Goal: Communication & Community: Answer question/provide support

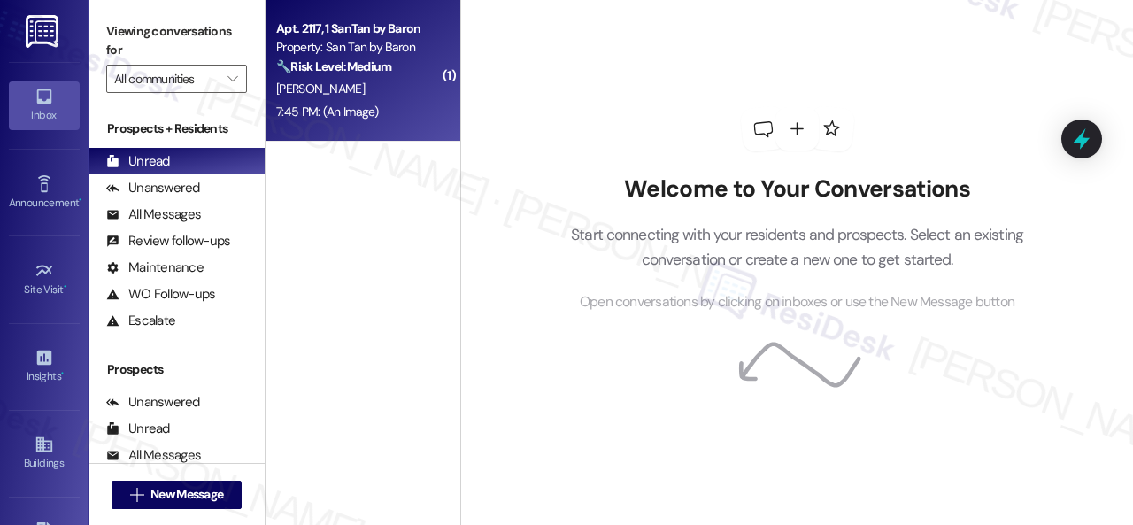
click at [418, 102] on div "7:45 PM: (An Image) 7:45 PM: (An Image)" at bounding box center [357, 112] width 167 height 22
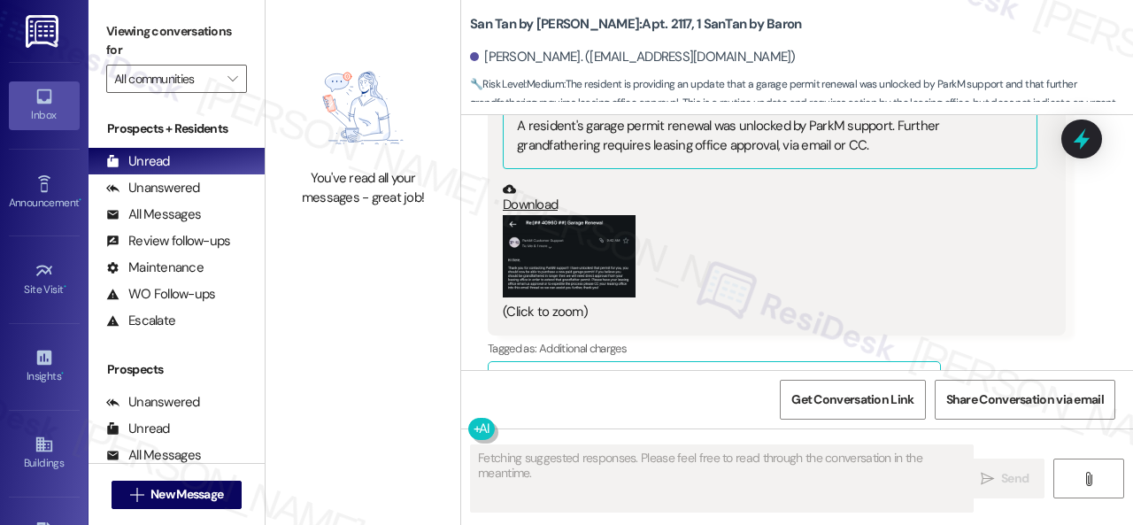
scroll to position [2533, 0]
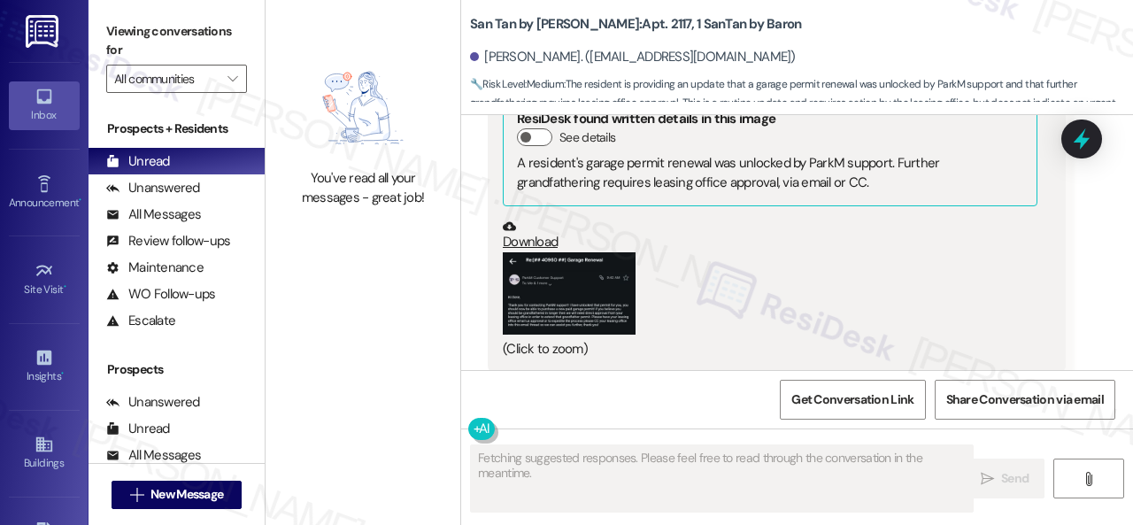
click at [553, 270] on button "Zoom image" at bounding box center [569, 293] width 133 height 82
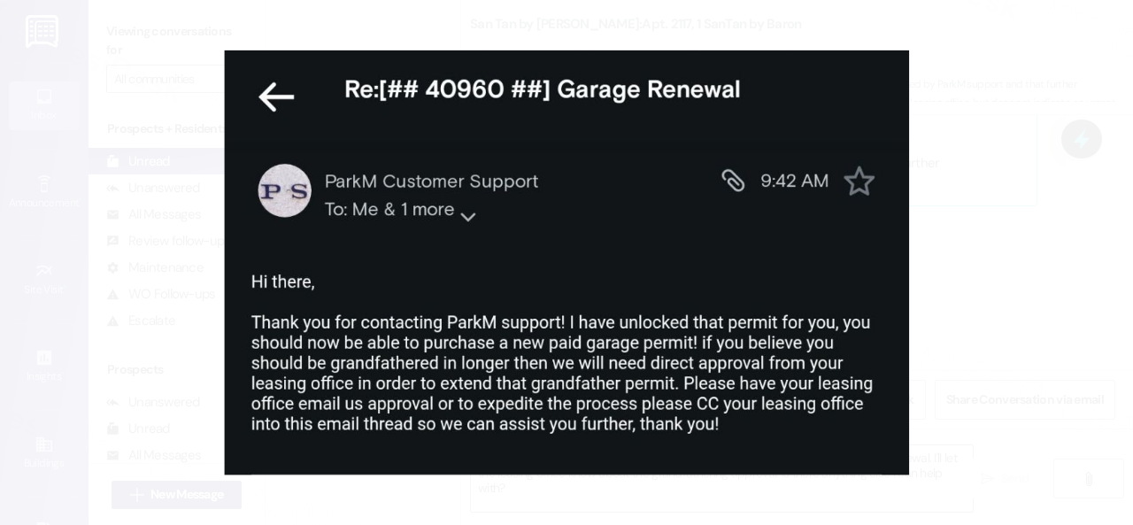
click at [835, 266] on button "Unzoom image" at bounding box center [566, 262] width 1133 height 525
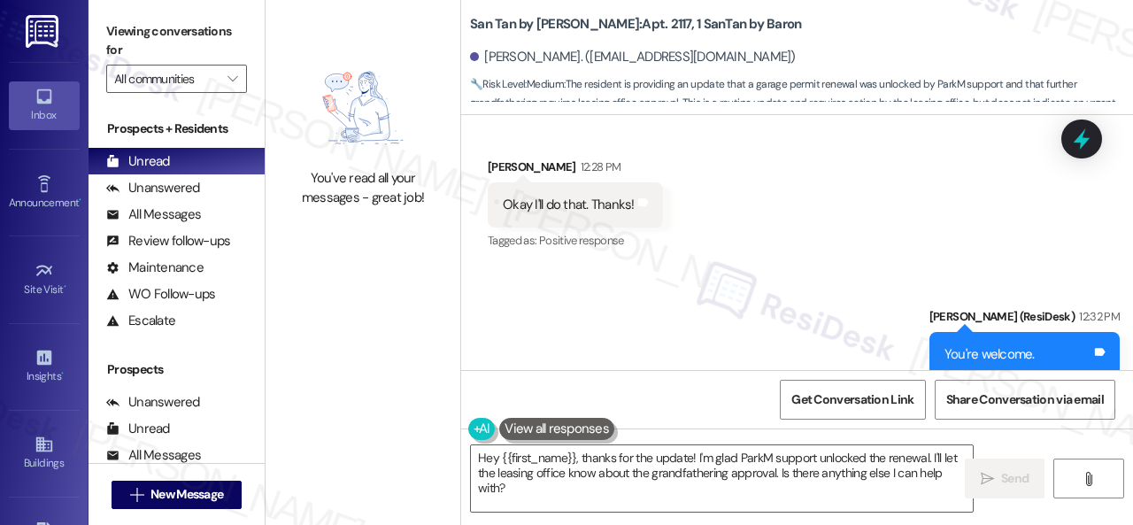
scroll to position [2179, 0]
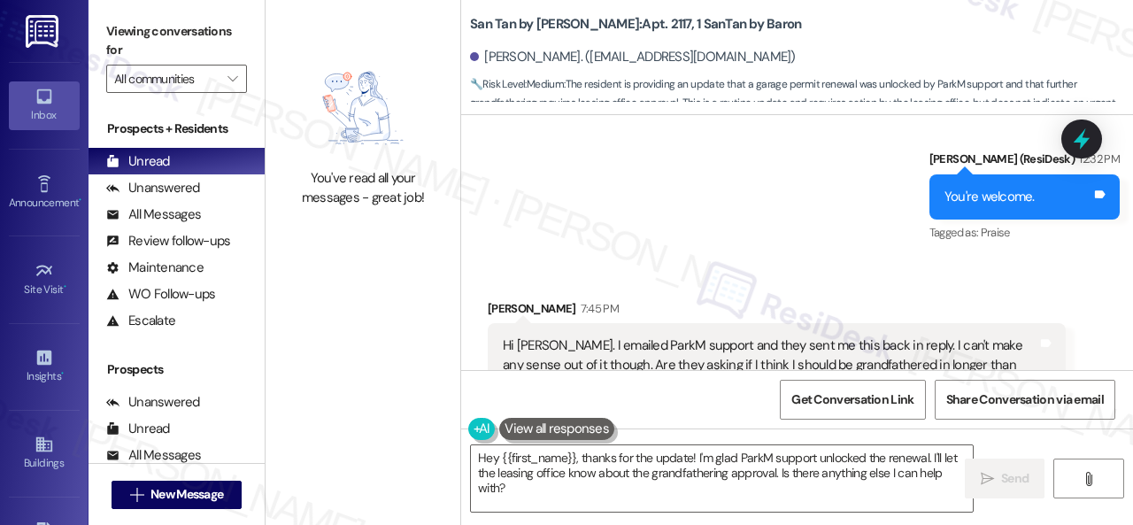
click at [610, 17] on b "San Tan by Baron: Apt. 2117, 1 SanTan by Baron" at bounding box center [635, 24] width 331 height 19
copy b "2117"
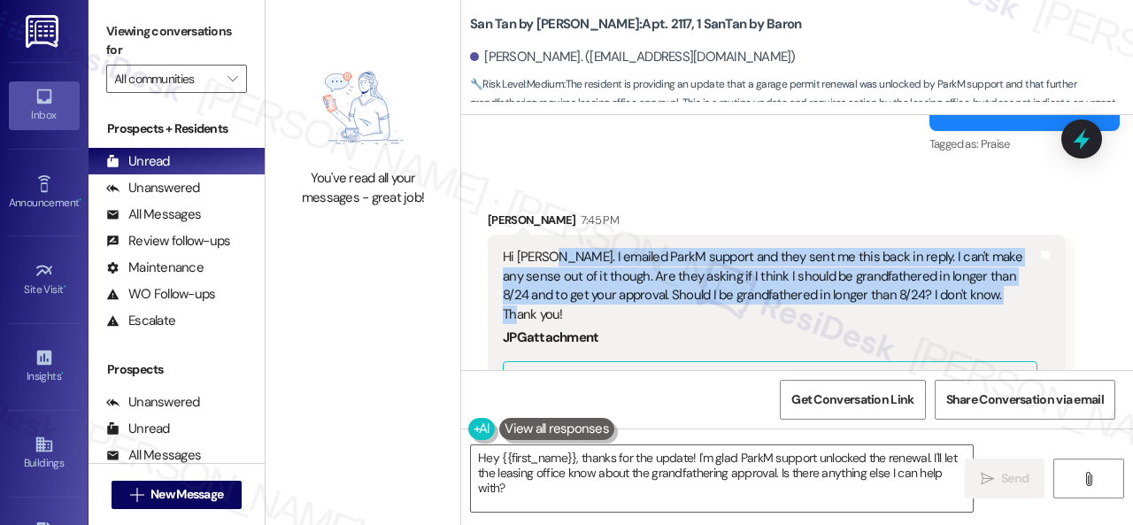
drag, startPoint x: 550, startPoint y: 238, endPoint x: 999, endPoint y: 274, distance: 450.1
click at [999, 274] on div "Hi [PERSON_NAME]. I emailed ParkM support and they sent me this back in reply. …" at bounding box center [770, 286] width 535 height 76
copy div "I emailed ParkM support and they sent me this back in reply. I can't make any s…"
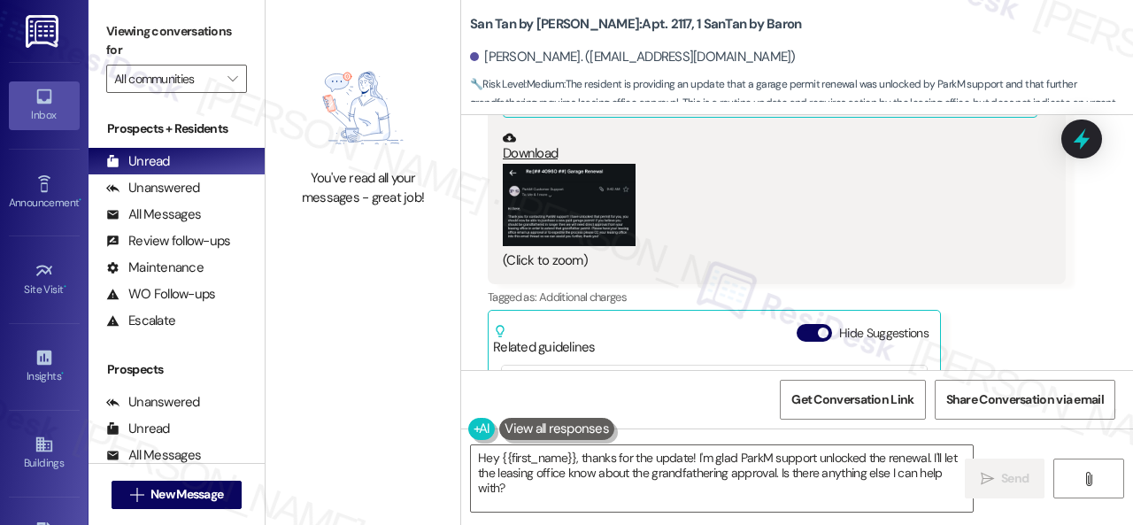
click at [550, 185] on button "Zoom image" at bounding box center [569, 205] width 133 height 82
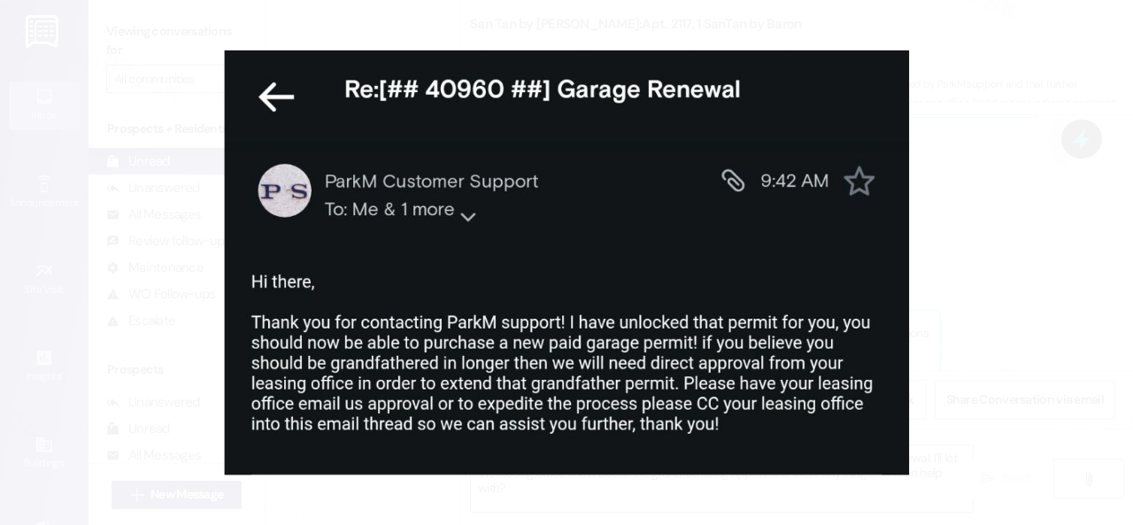
drag, startPoint x: 950, startPoint y: 262, endPoint x: 922, endPoint y: 249, distance: 30.5
click at [950, 261] on button "Unzoom image" at bounding box center [566, 262] width 1133 height 525
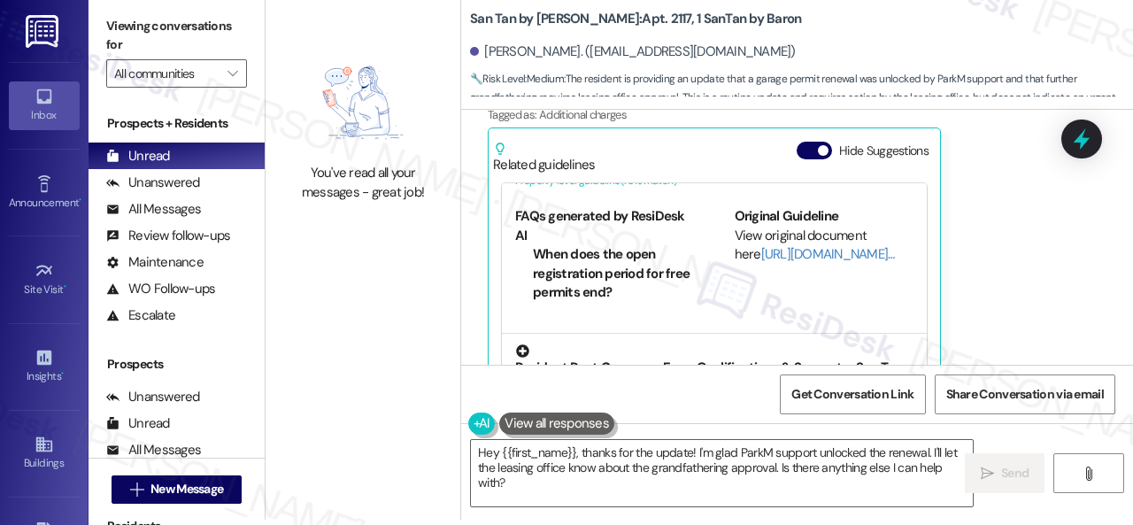
scroll to position [88, 0]
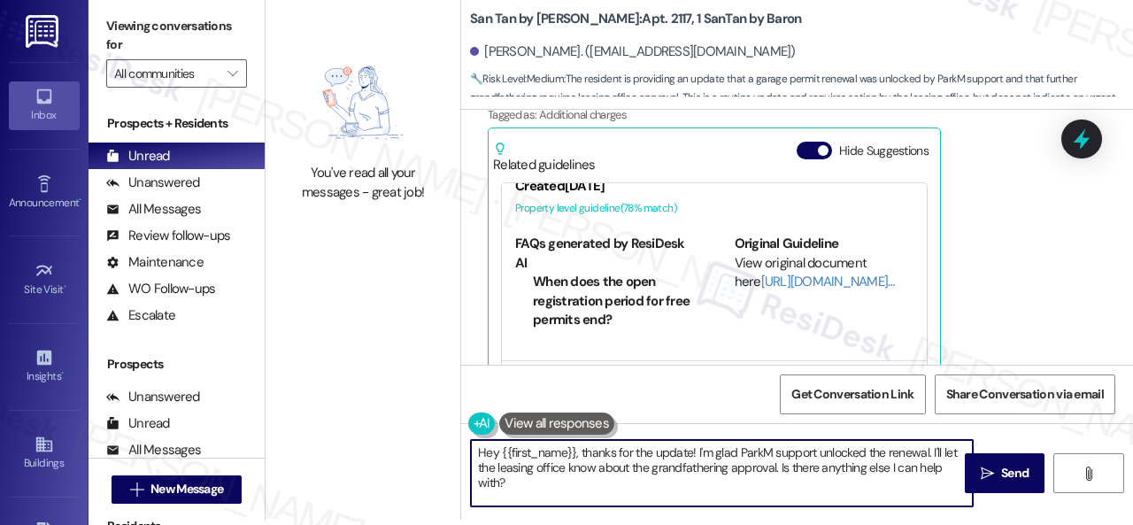
click at [873, 463] on textarea "Hey {{first_name}}, thanks for the update! I'm glad ParkM support unlocked the …" at bounding box center [722, 473] width 502 height 66
drag, startPoint x: 696, startPoint y: 452, endPoint x: 761, endPoint y: 493, distance: 76.4
click at [761, 493] on textarea "Hey {{first_name}}, thanks for the update! I'm glad ParkM support unlocked the …" at bounding box center [722, 473] width 502 height 66
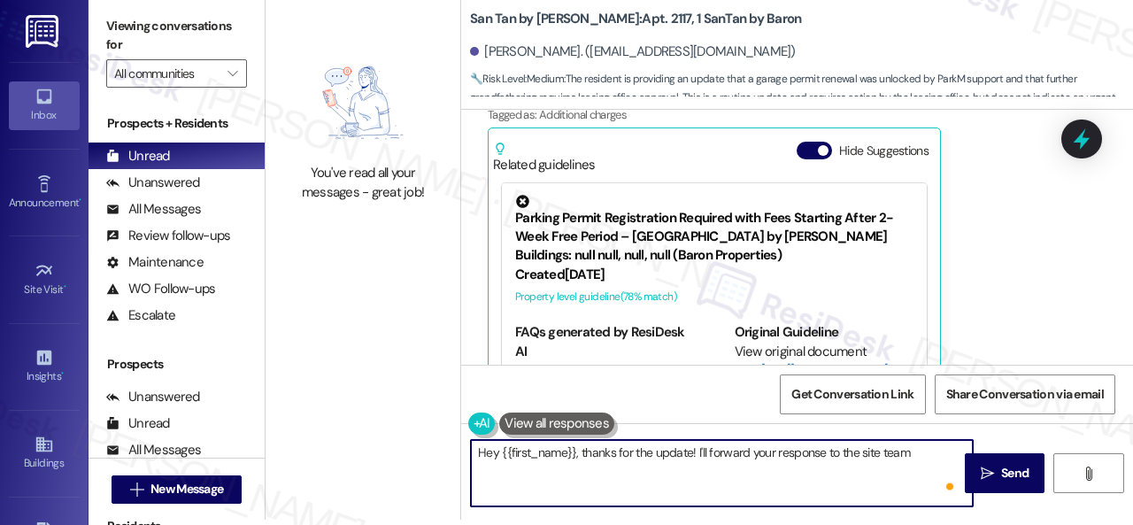
paste textarea "to the site team and get back to you as soon as I receive a response. I appreci…"
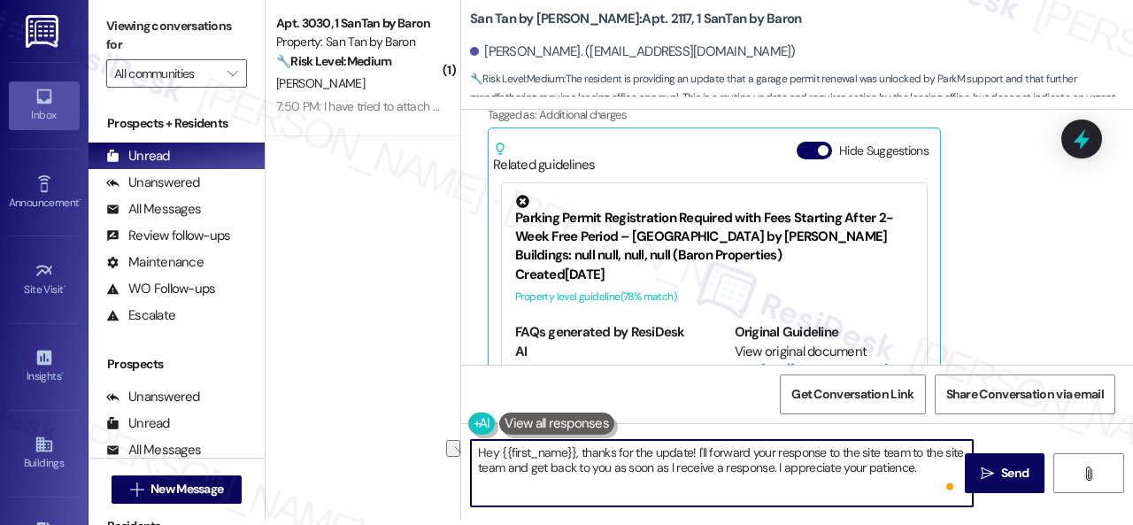
drag, startPoint x: 824, startPoint y: 452, endPoint x: 904, endPoint y: 452, distance: 80.5
click at [904, 452] on textarea "Hey {{first_name}}, thanks for the update! I'll forward your response to the si…" at bounding box center [722, 473] width 502 height 66
click at [863, 464] on textarea "Hey {{first_name}}, thanks for the update! I'll forward your response to the si…" at bounding box center [722, 473] width 502 height 66
type textarea "Hey {{first_name}}, thanks for the update! I'll forward your response to the si…"
click at [1003, 473] on span "Send" at bounding box center [1014, 473] width 27 height 19
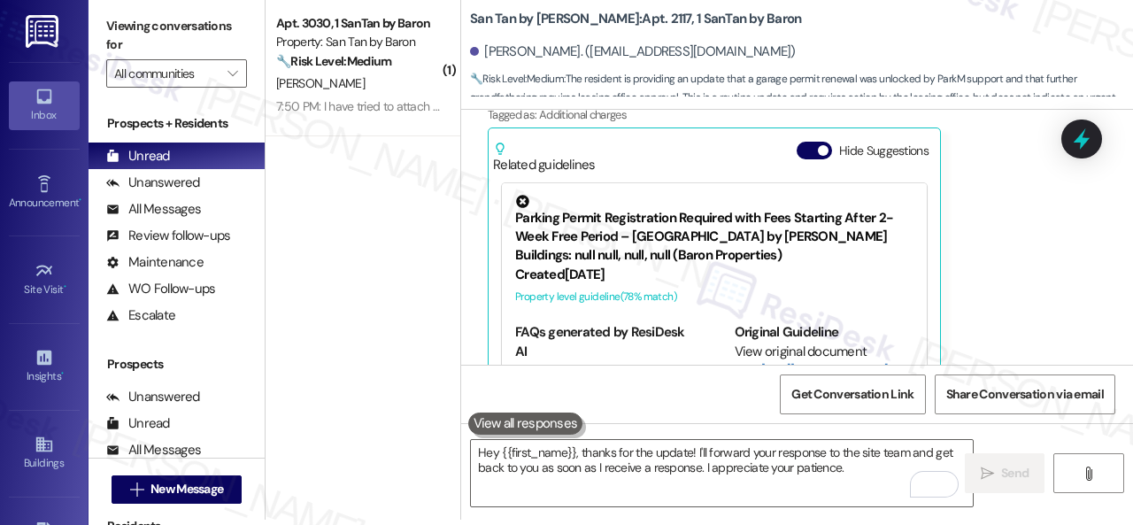
scroll to position [2797, 0]
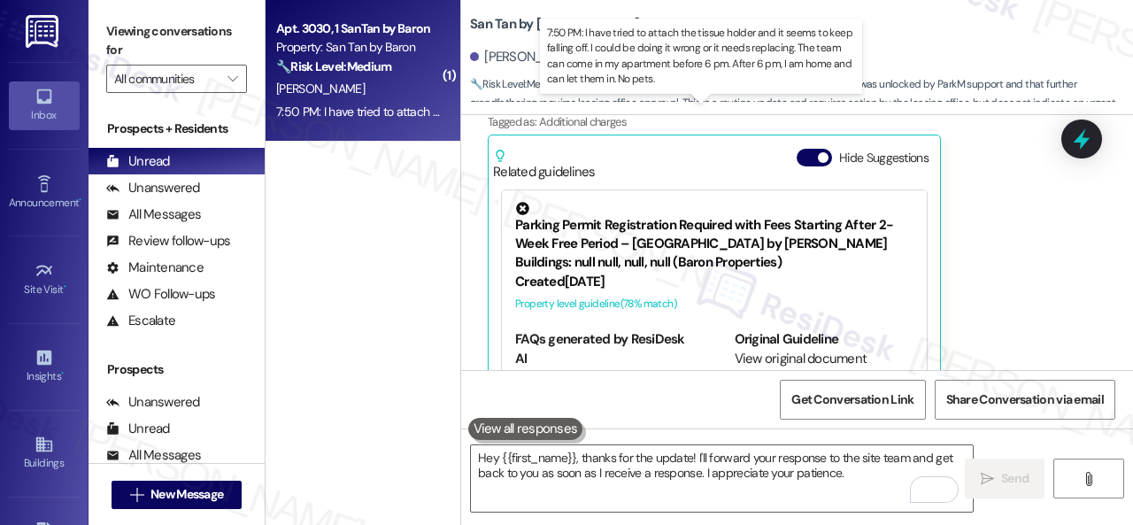
click at [350, 104] on div "7:50 PM: I have tried to attach the tissue holder and it seems to keep falling …" at bounding box center [862, 112] width 1173 height 16
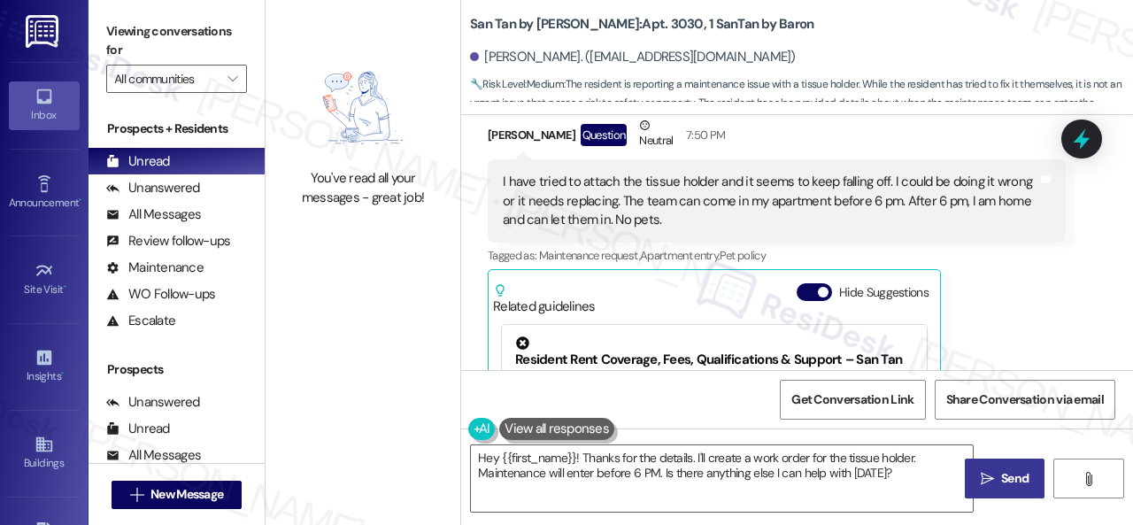
scroll to position [1535, 0]
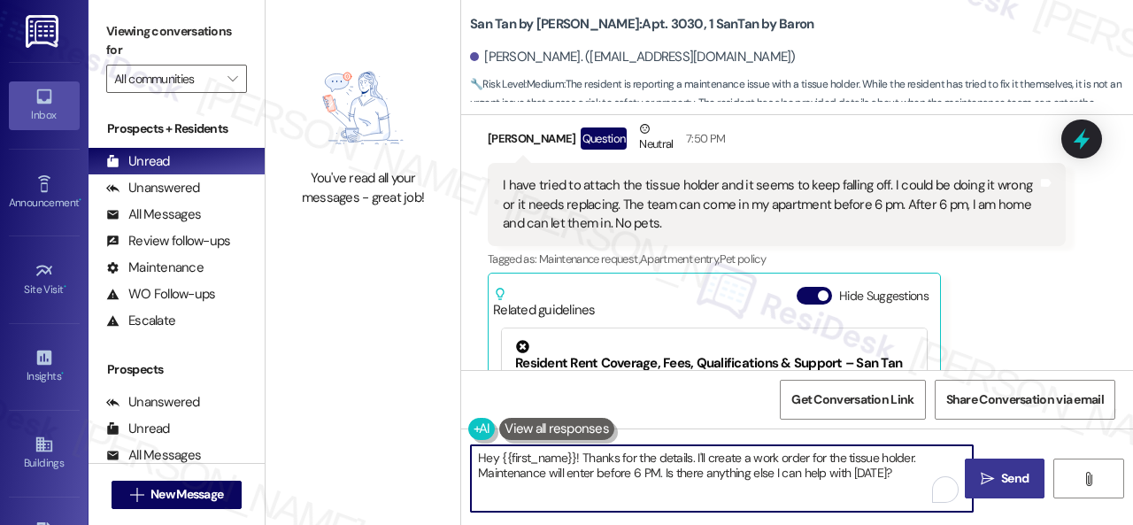
drag, startPoint x: 904, startPoint y: 478, endPoint x: 275, endPoint y: 403, distance: 632.8
click at [264, 409] on div "Viewing conversations for All communities  Prospects + Residents Unread (0) Un…" at bounding box center [610, 262] width 1044 height 525
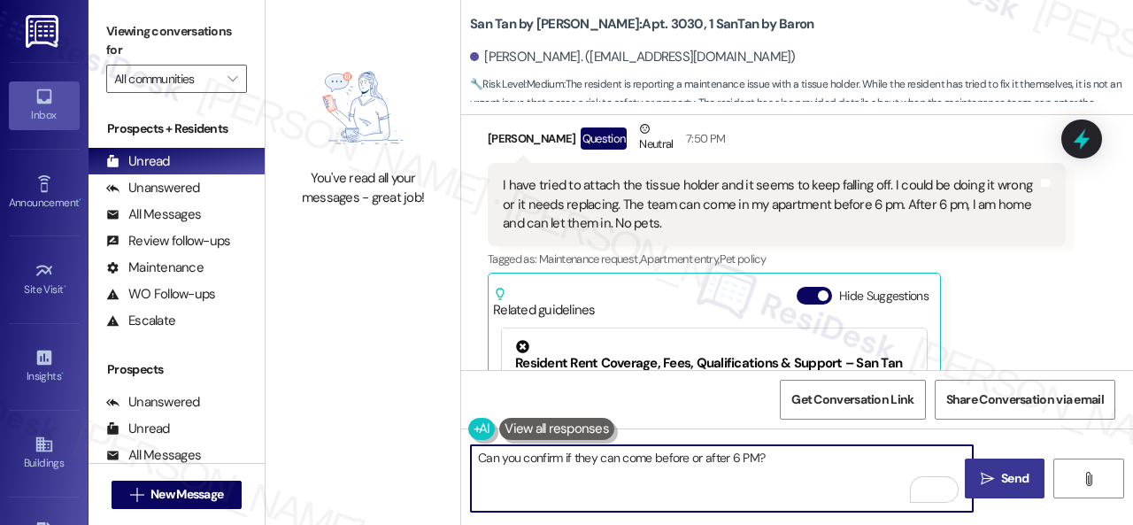
click at [654, 459] on textarea "Can you confirm if they can come before or after 6 PM?" at bounding box center [722, 478] width 502 height 66
click at [834, 463] on textarea "Can you confirm if they can come either before or after 6 PM?" at bounding box center [722, 478] width 502 height 66
type textarea "Can you confirm if they can come either before or after 6 PM?"
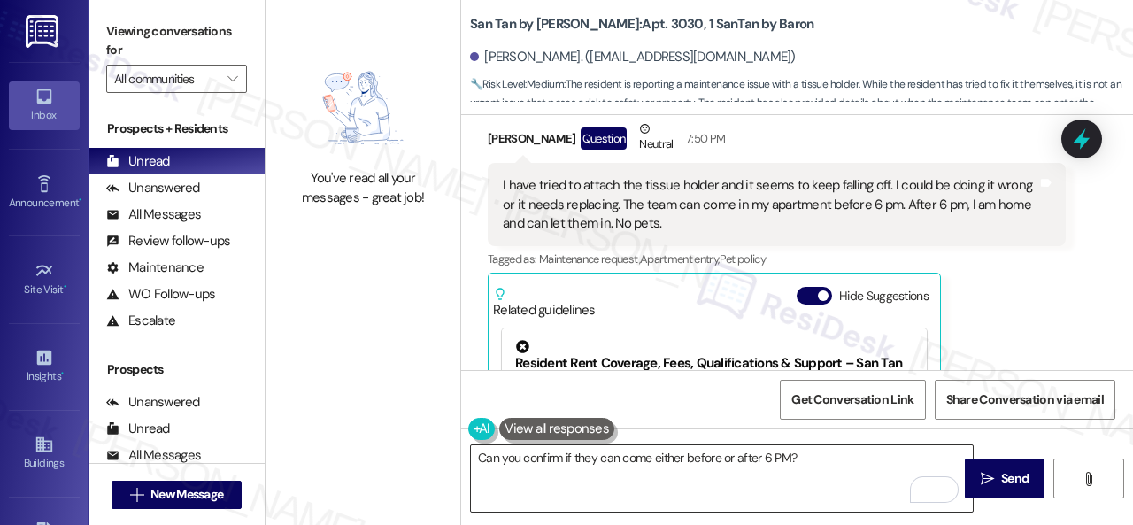
drag, startPoint x: 1005, startPoint y: 481, endPoint x: 746, endPoint y: 493, distance: 259.6
click at [746, 493] on div "Can you confirm if they can come either before or after 6 PM?  Send " at bounding box center [797, 494] width 672 height 133
click at [1001, 477] on span "Send" at bounding box center [1014, 478] width 27 height 19
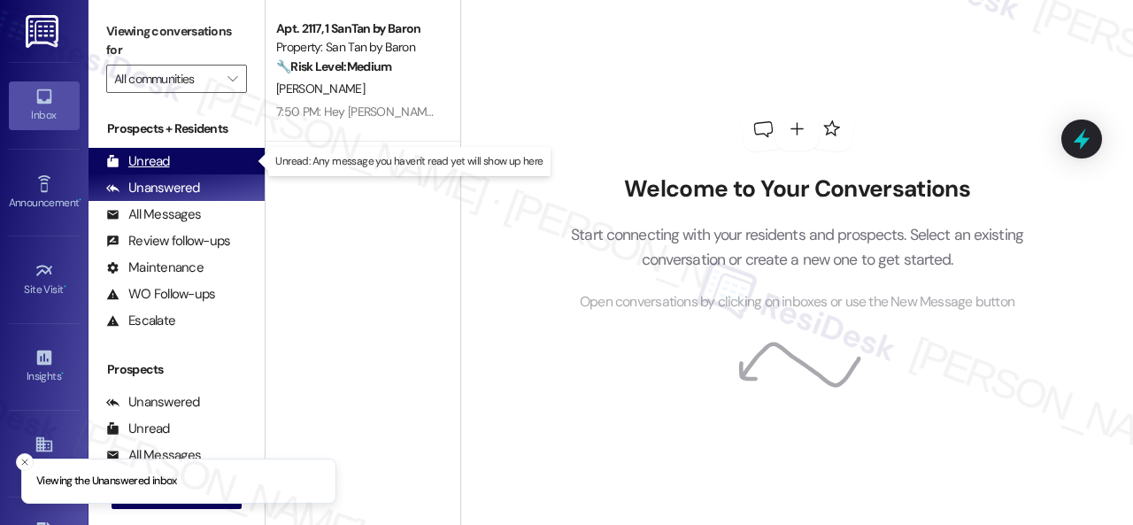
click at [140, 160] on div "Unread" at bounding box center [138, 161] width 64 height 19
